Goal: Obtain resource: Obtain resource

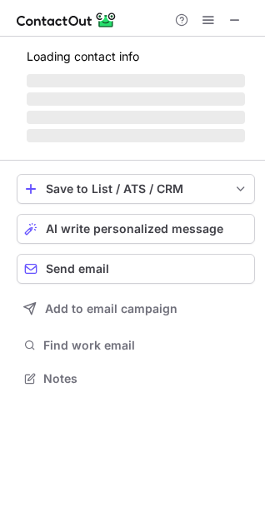
scroll to position [362, 265]
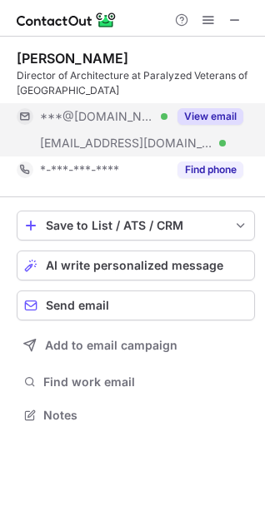
click at [222, 119] on button "View email" at bounding box center [210, 116] width 66 height 17
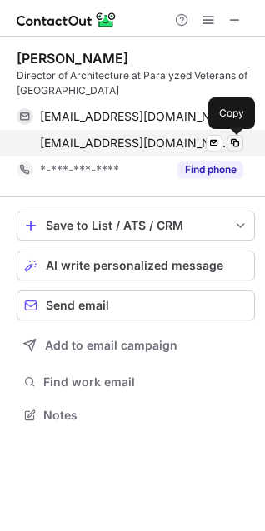
click at [236, 145] on span at bounding box center [234, 143] width 13 height 13
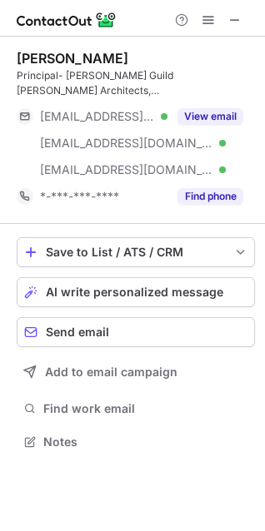
scroll to position [416, 265]
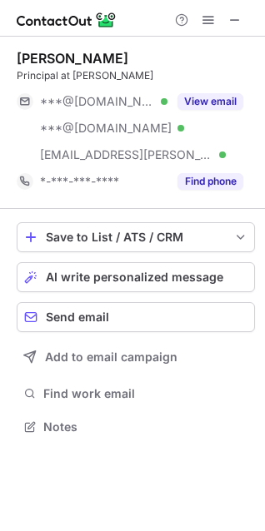
scroll to position [416, 265]
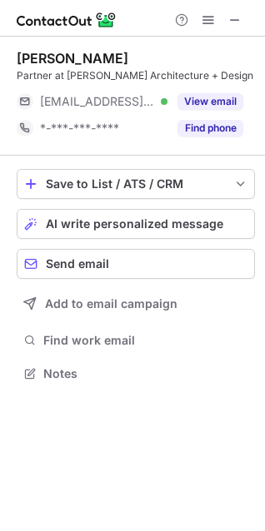
scroll to position [362, 265]
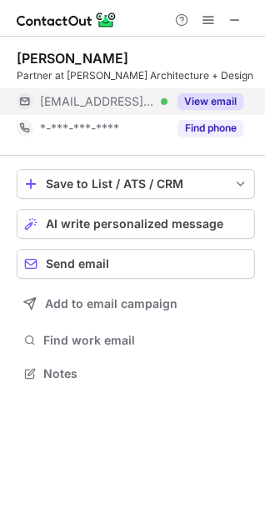
click at [238, 100] on button "View email" at bounding box center [210, 101] width 66 height 17
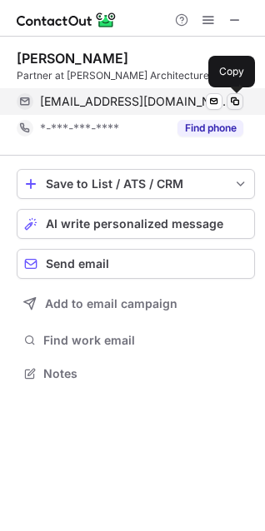
click at [235, 98] on span at bounding box center [234, 101] width 13 height 13
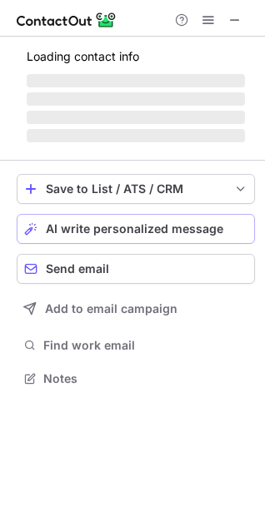
scroll to position [389, 265]
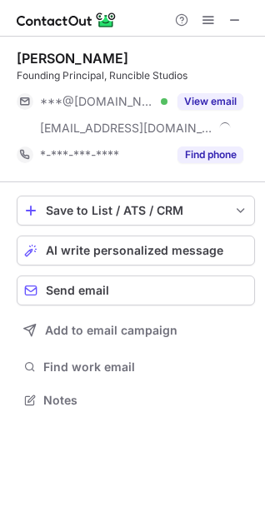
scroll to position [389, 265]
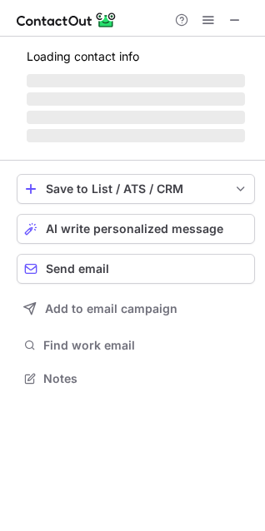
scroll to position [389, 265]
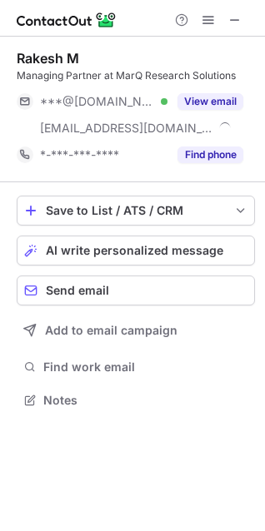
click at [228, 51] on div "Rakesh M" at bounding box center [136, 58] width 238 height 17
click at [242, 56] on div "Rakesh M" at bounding box center [136, 58] width 238 height 17
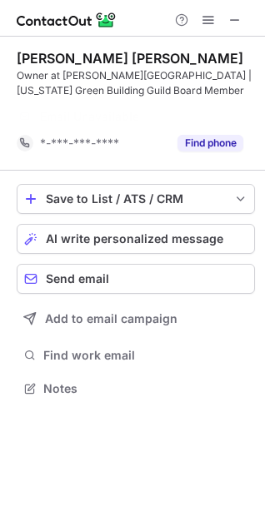
scroll to position [351, 265]
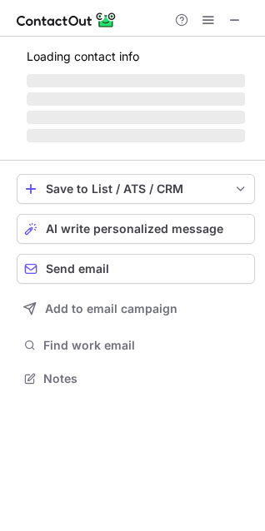
scroll to position [362, 265]
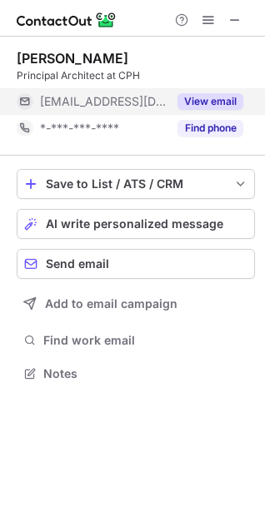
click at [212, 97] on button "View email" at bounding box center [210, 101] width 66 height 17
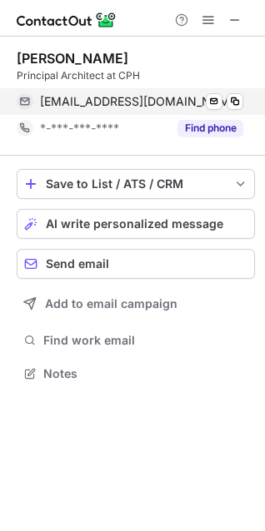
click at [243, 98] on div "madams@cphcorp.com Send email Copy" at bounding box center [130, 101] width 227 height 27
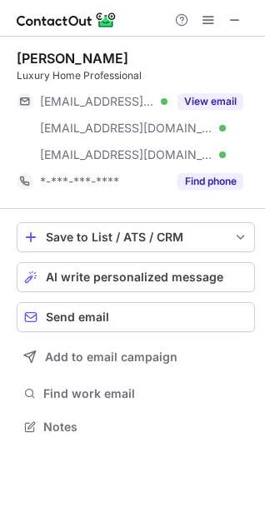
scroll to position [416, 265]
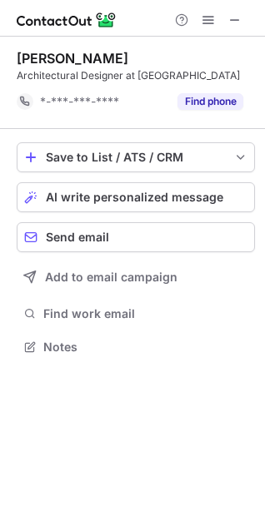
scroll to position [336, 265]
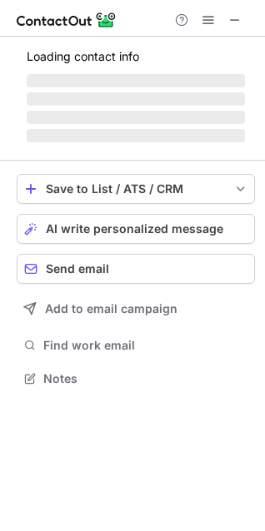
scroll to position [362, 265]
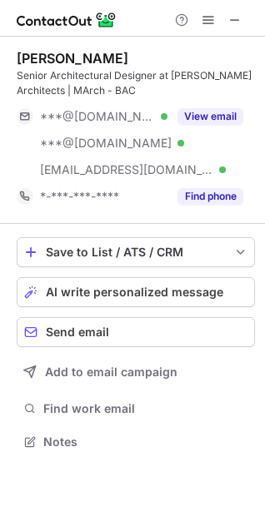
scroll to position [431, 265]
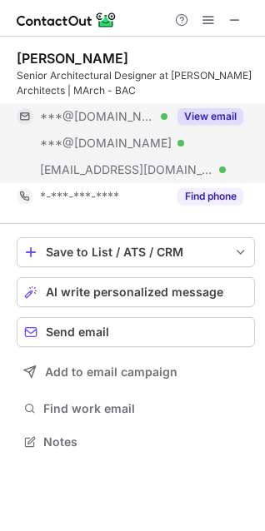
click at [207, 117] on button "View email" at bounding box center [210, 116] width 66 height 17
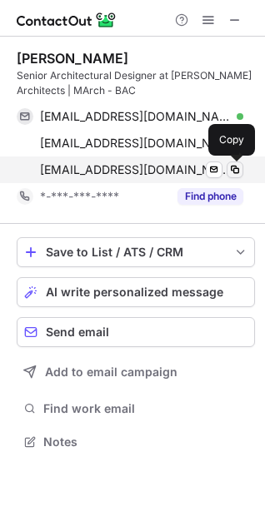
click at [237, 167] on span at bounding box center [234, 169] width 13 height 13
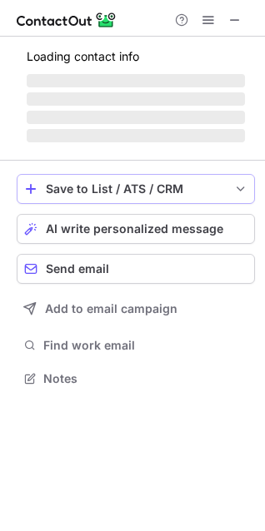
scroll to position [377, 265]
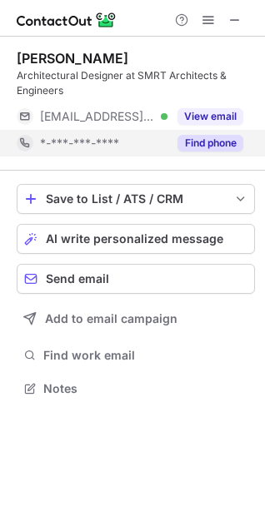
click at [217, 144] on button "Find phone" at bounding box center [210, 143] width 66 height 17
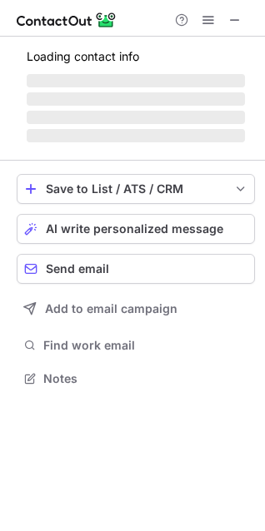
scroll to position [416, 265]
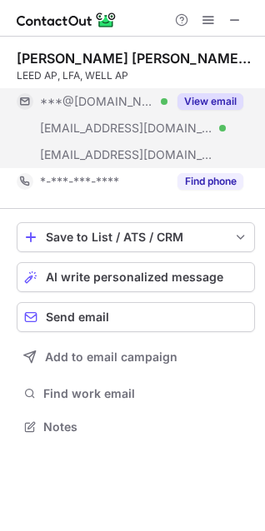
drag, startPoint x: 197, startPoint y: 98, endPoint x: 195, endPoint y: 107, distance: 8.7
click at [196, 104] on button "View email" at bounding box center [210, 101] width 66 height 17
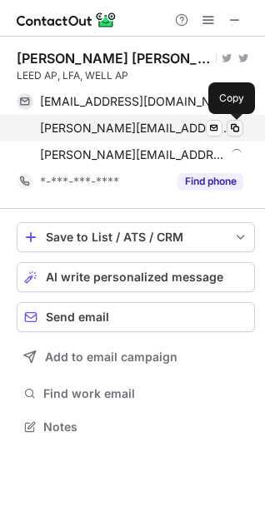
click at [227, 127] on button at bounding box center [235, 128] width 17 height 17
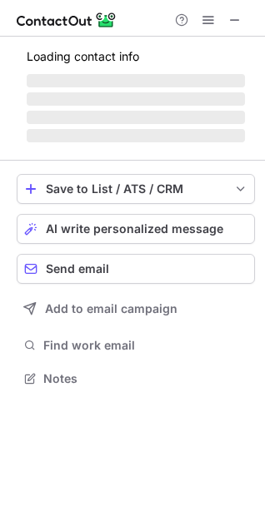
scroll to position [389, 265]
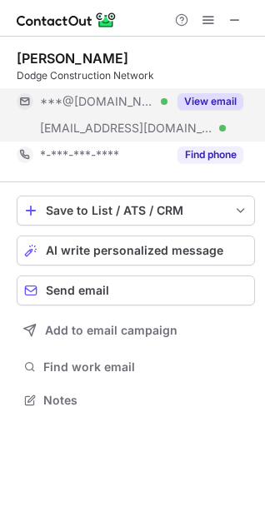
click at [214, 99] on button "View email" at bounding box center [210, 101] width 66 height 17
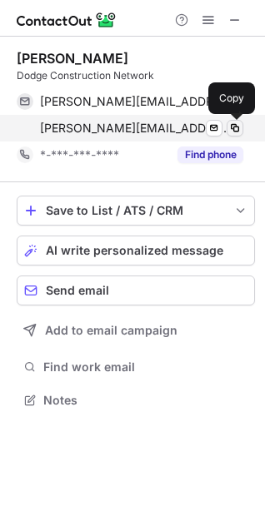
click at [229, 127] on span at bounding box center [234, 128] width 13 height 13
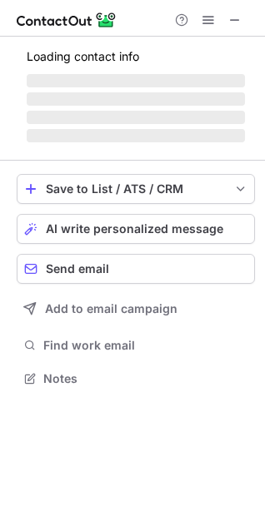
scroll to position [404, 265]
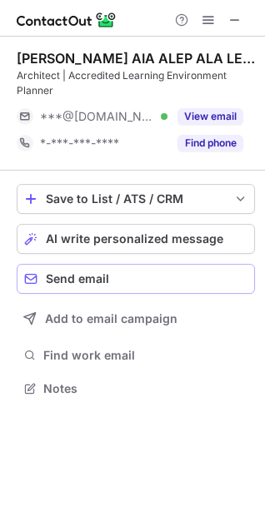
scroll to position [377, 265]
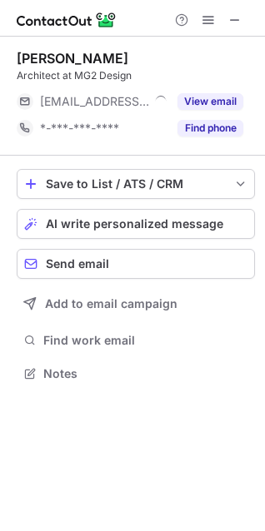
scroll to position [362, 265]
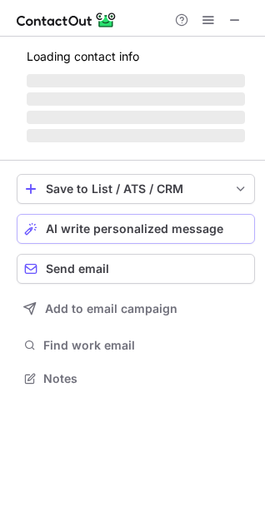
scroll to position [377, 265]
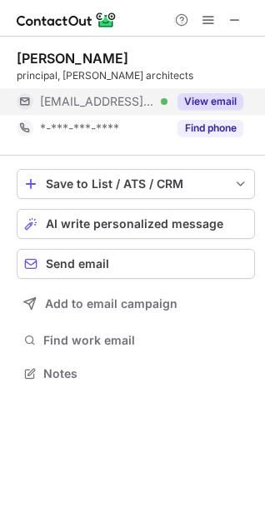
click at [200, 107] on button "View email" at bounding box center [210, 101] width 66 height 17
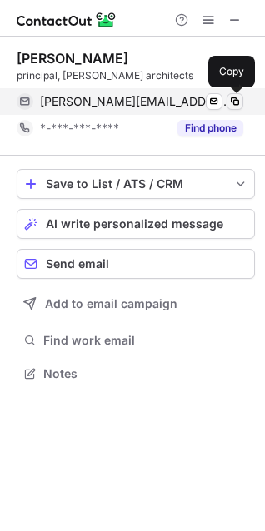
click at [238, 101] on span at bounding box center [234, 101] width 13 height 13
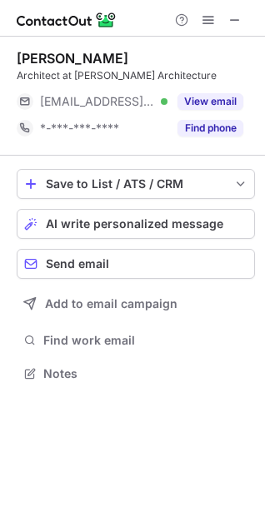
scroll to position [362, 265]
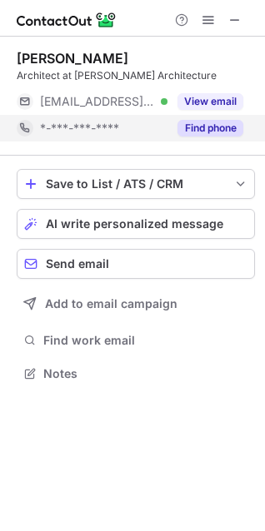
click at [198, 115] on div "Find phone" at bounding box center [205, 128] width 76 height 27
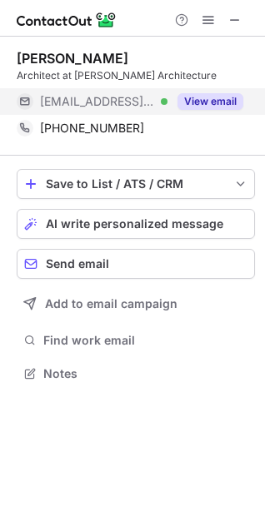
click at [217, 104] on button "View email" at bounding box center [210, 101] width 66 height 17
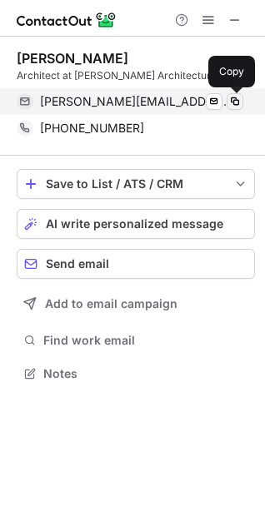
click at [238, 101] on span at bounding box center [234, 101] width 13 height 13
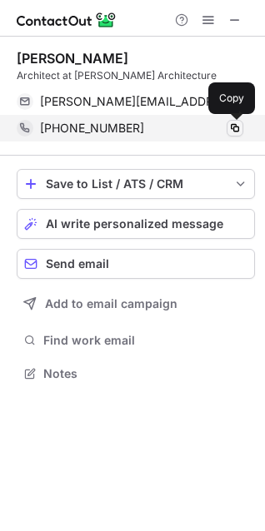
click at [232, 135] on button at bounding box center [235, 128] width 17 height 17
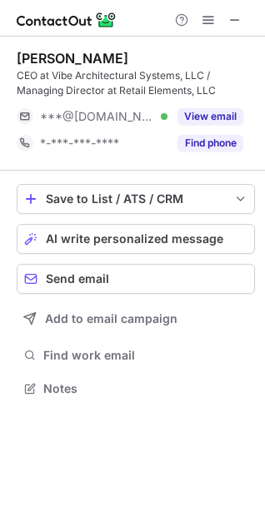
scroll to position [377, 265]
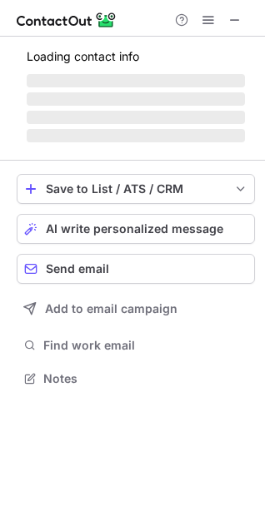
scroll to position [362, 265]
